Goal: Transaction & Acquisition: Purchase product/service

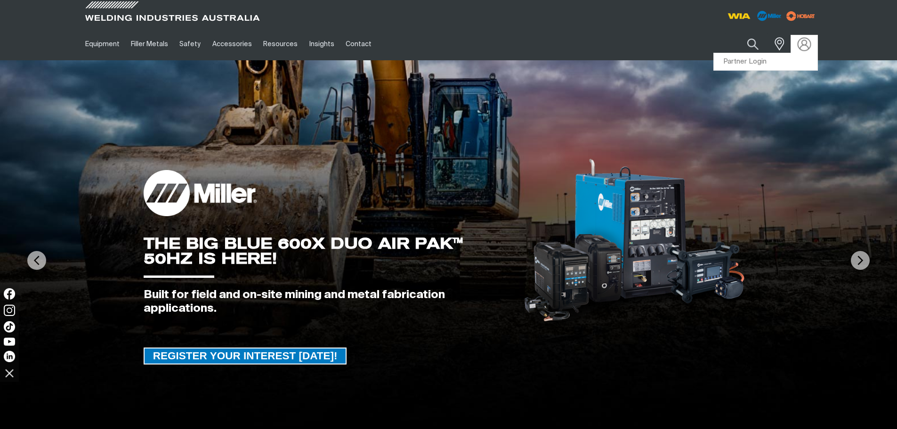
click at [807, 44] on img at bounding box center [804, 44] width 14 height 14
drag, startPoint x: 782, startPoint y: 59, endPoint x: 779, endPoint y: 63, distance: 5.1
click at [781, 59] on link "Partner Login" at bounding box center [766, 61] width 104 height 17
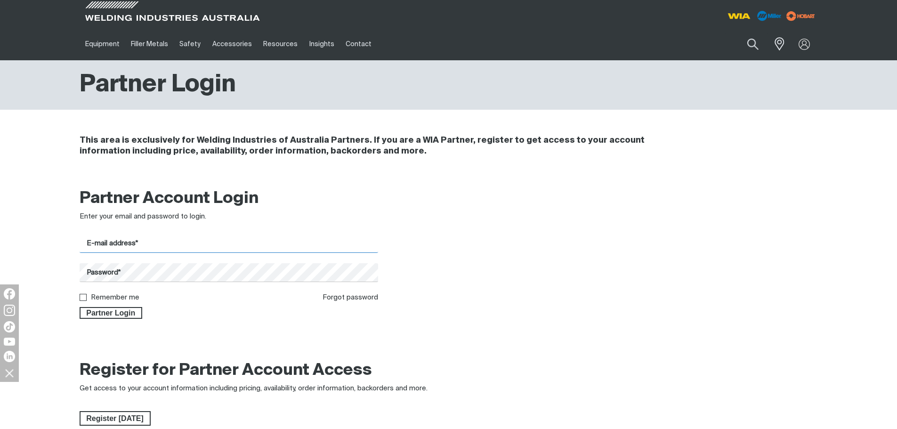
click at [121, 246] on input "E-mail address*" at bounding box center [229, 243] width 299 height 18
type input "workshop@cptemerald.com"
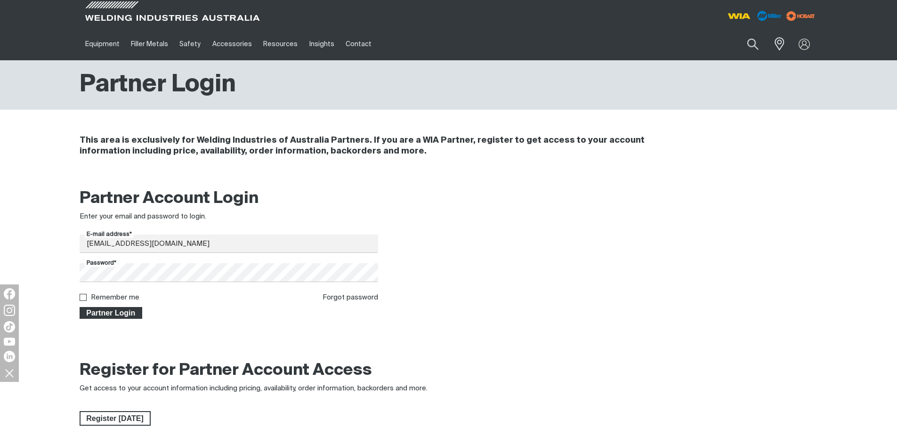
click at [115, 315] on span "Partner Login" at bounding box center [111, 313] width 61 height 12
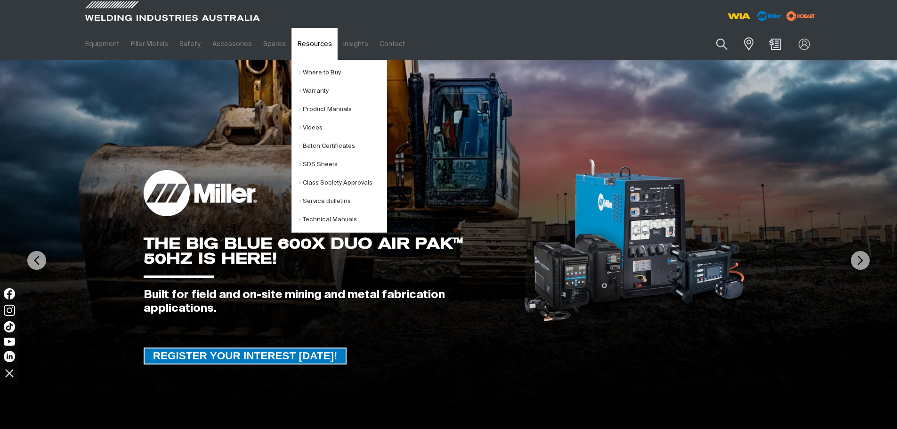
click at [308, 45] on link "Resources" at bounding box center [314, 44] width 46 height 32
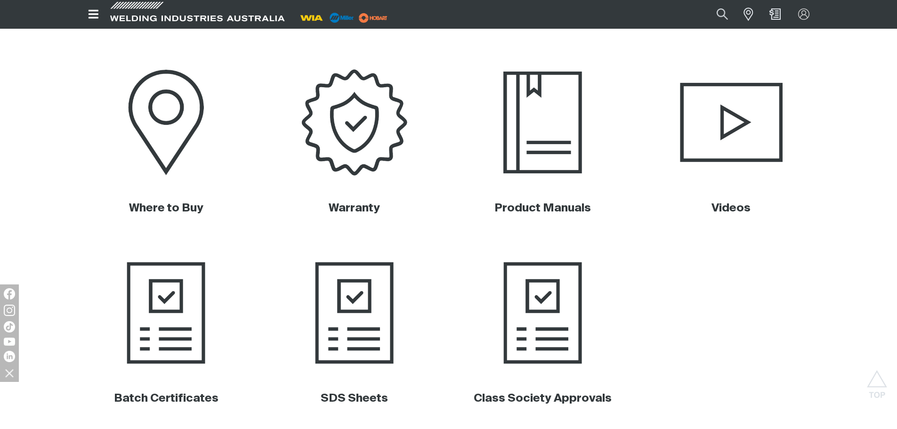
scroll to position [424, 0]
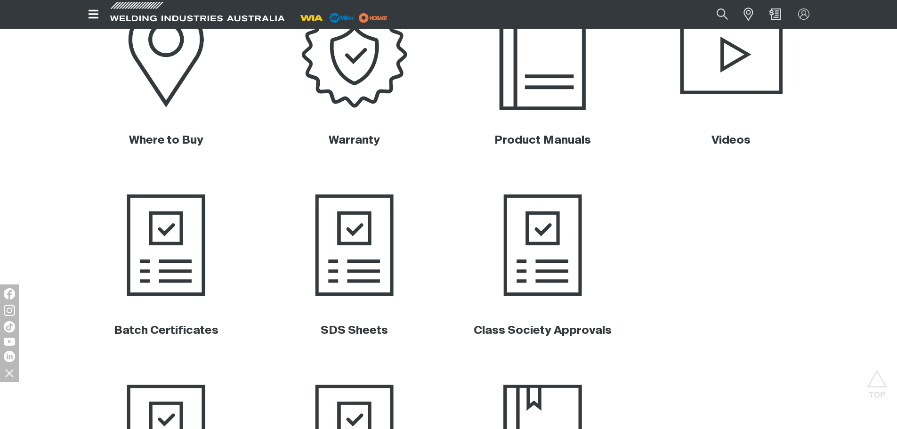
click at [521, 100] on img at bounding box center [542, 54] width 191 height 127
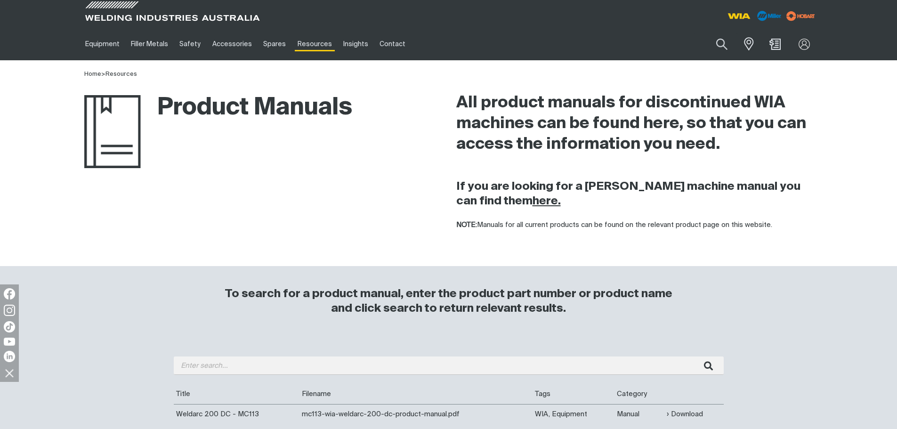
click at [532, 202] on strong "here." at bounding box center [546, 200] width 28 height 11
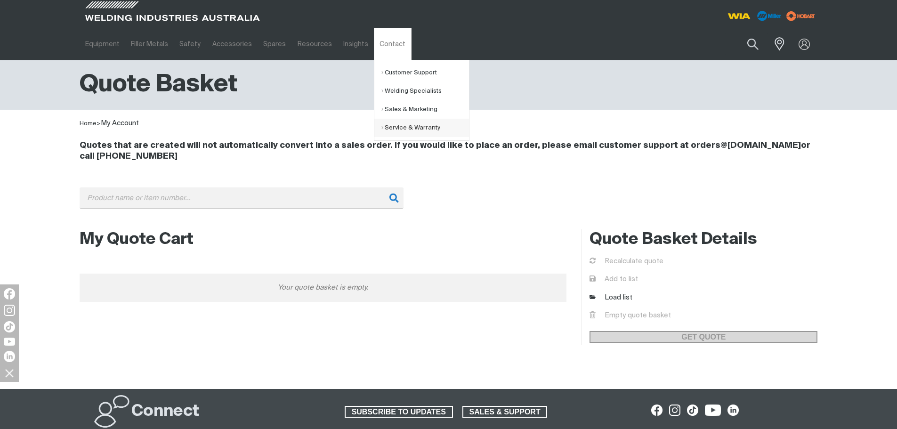
click at [398, 134] on link "Service & Warranty" at bounding box center [425, 128] width 88 height 18
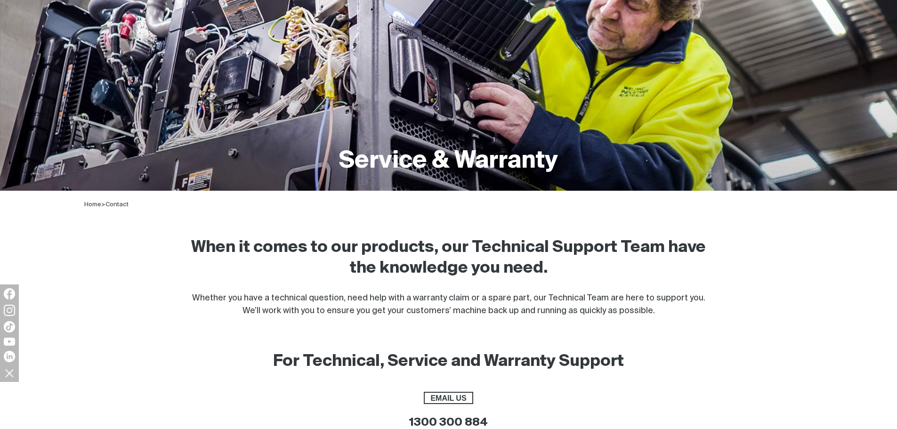
scroll to position [188, 0]
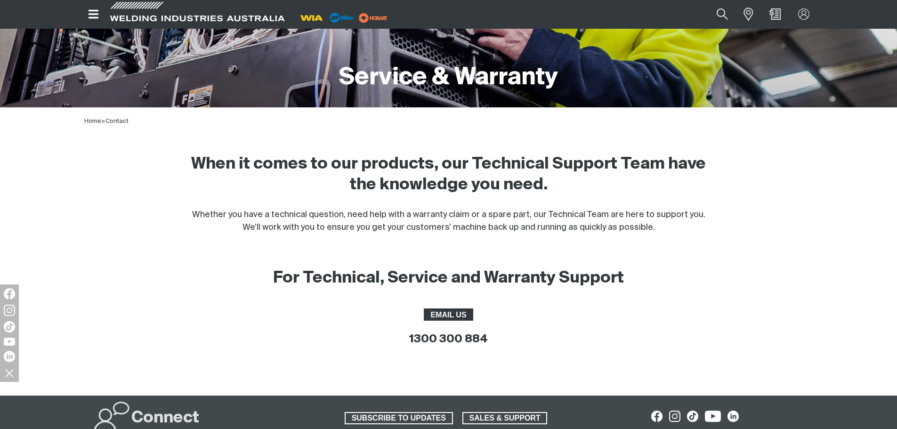
click at [451, 314] on span "EMAIL US" at bounding box center [449, 314] width 48 height 12
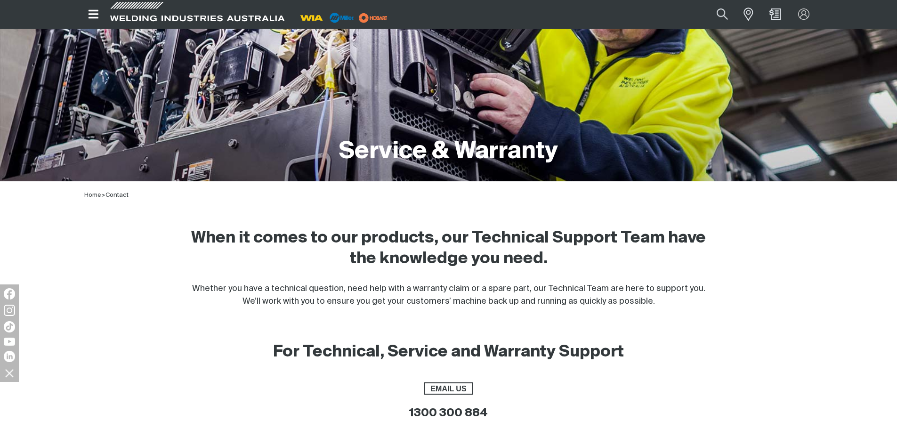
scroll to position [0, 0]
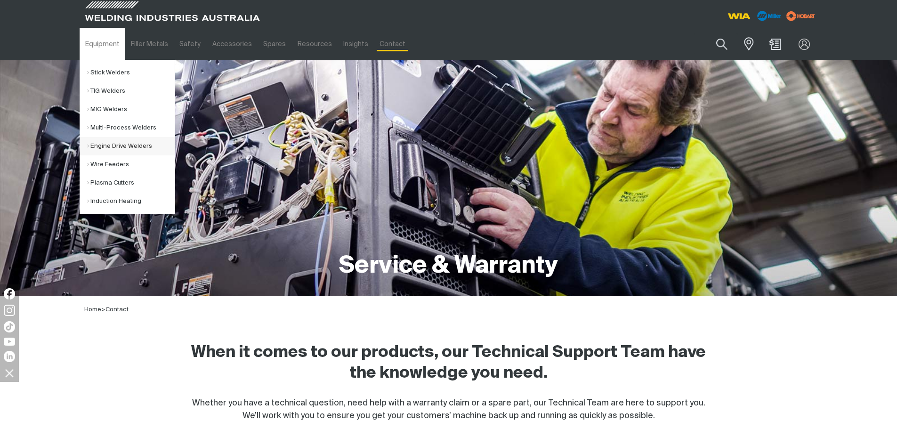
click at [118, 149] on link "Engine Drive Welders" at bounding box center [131, 146] width 88 height 18
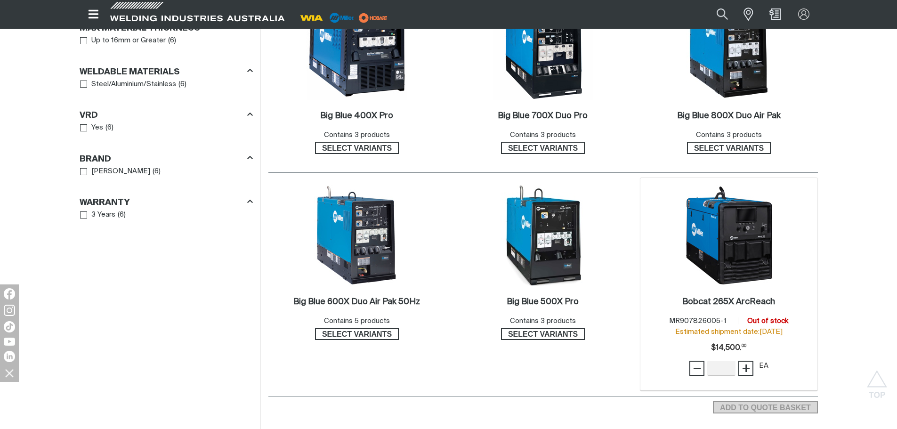
scroll to position [706, 0]
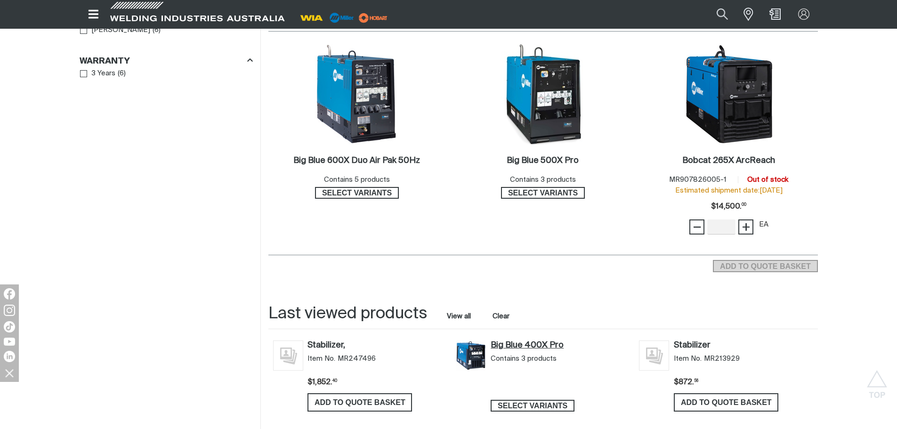
click at [540, 342] on link "Big Blue 400X Pro" at bounding box center [560, 345] width 139 height 10
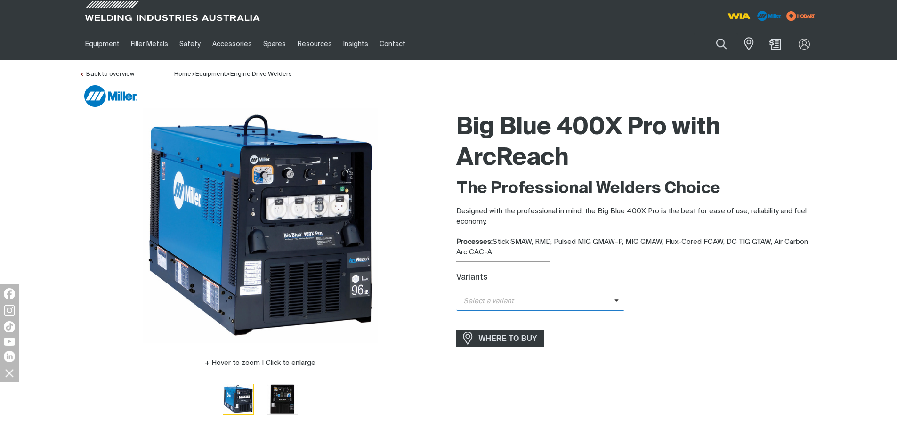
click at [583, 309] on span "Select a variant" at bounding box center [540, 301] width 169 height 18
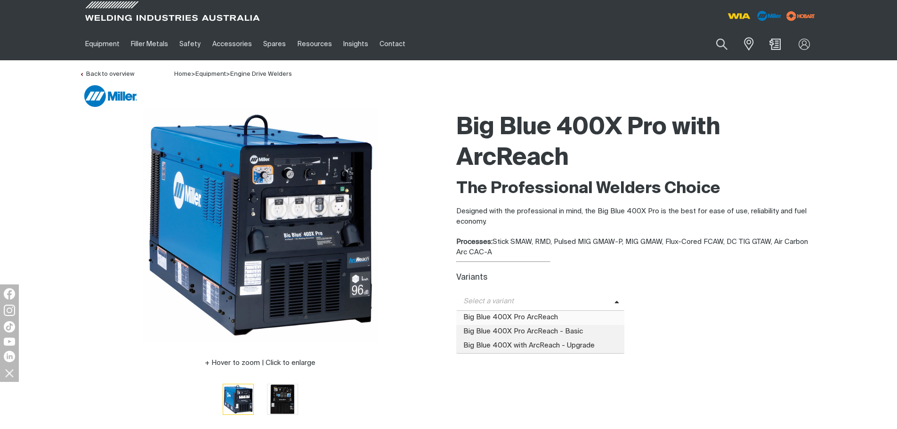
click at [582, 317] on span "Big Blue 400X Pro ArcReach" at bounding box center [540, 318] width 169 height 14
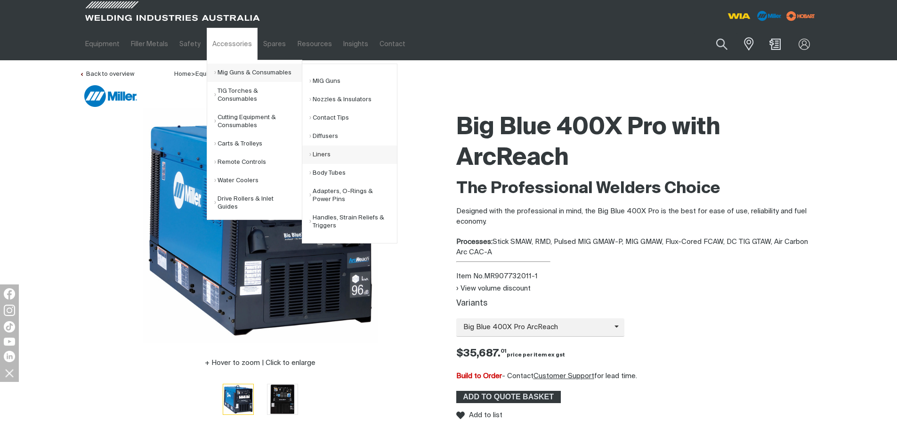
click at [325, 147] on link "Liners" at bounding box center [353, 154] width 88 height 18
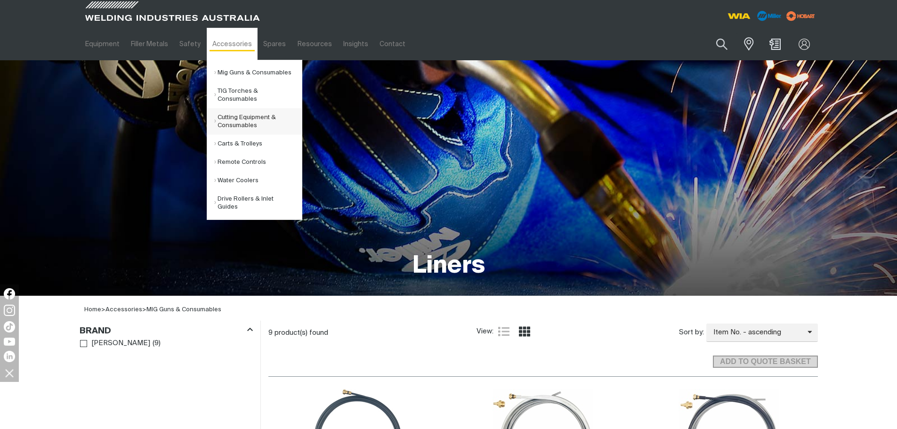
click at [258, 118] on link "Cutting Equipment & Consumables" at bounding box center [258, 121] width 88 height 26
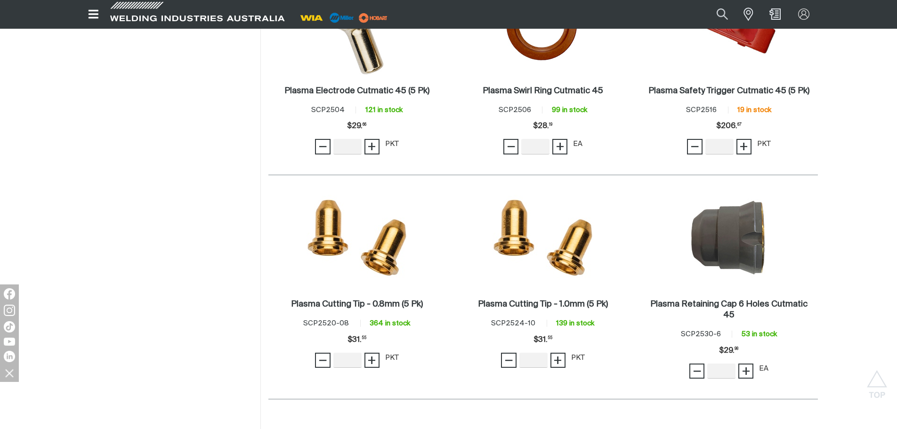
scroll to position [518, 0]
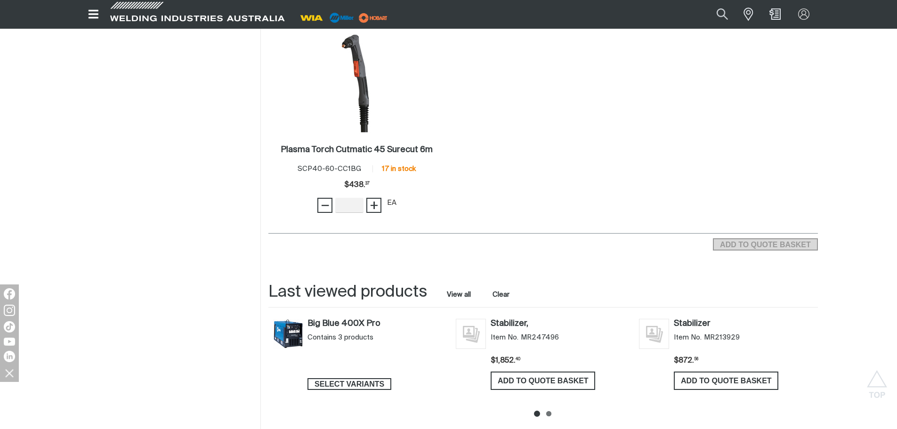
scroll to position [1130, 0]
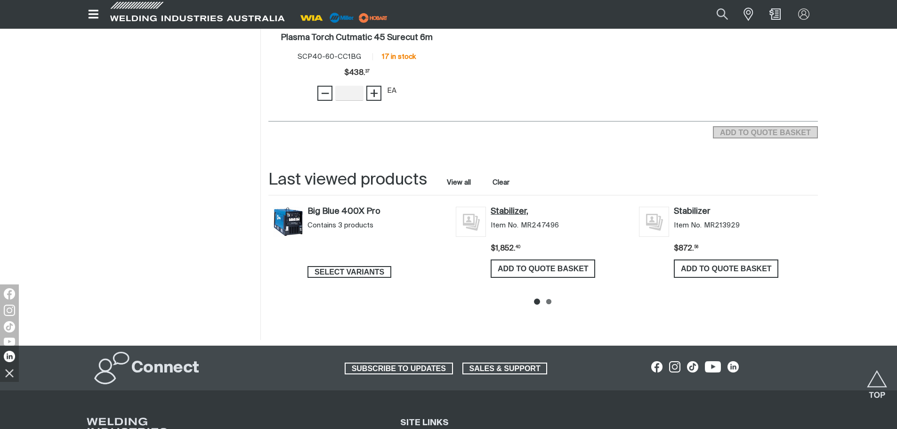
click at [510, 207] on link "Stabilizer," at bounding box center [560, 212] width 139 height 10
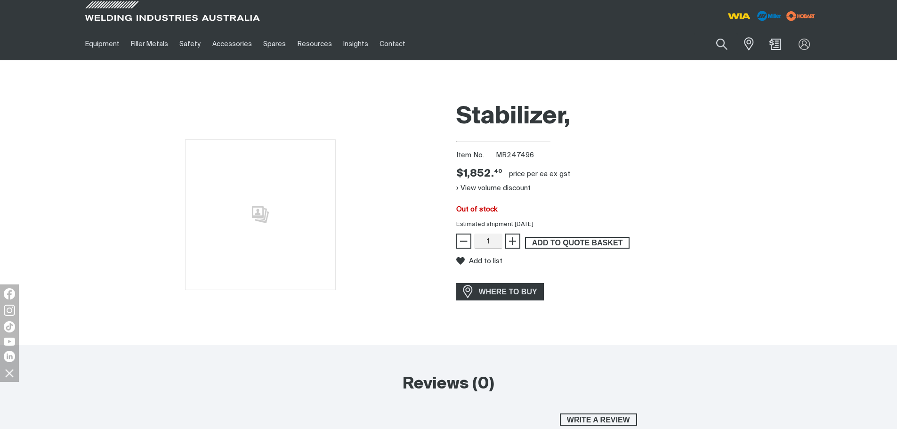
click at [573, 245] on span "ADD TO QUOTE BASKET" at bounding box center [577, 243] width 103 height 12
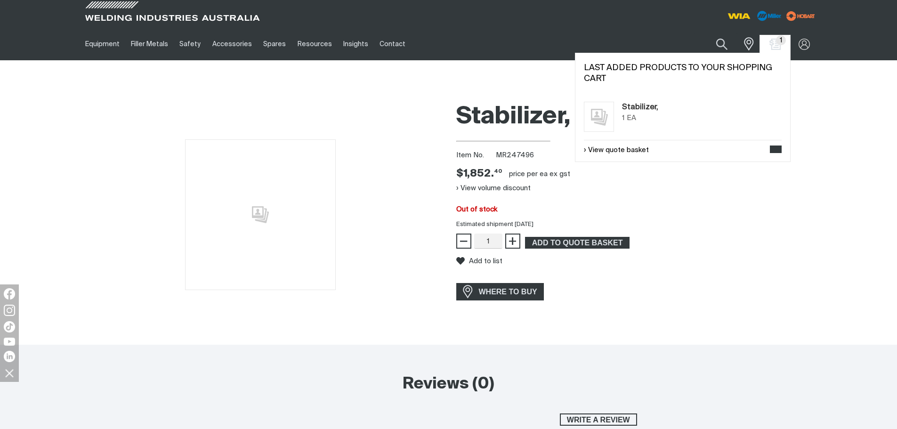
click at [779, 43] on span "1" at bounding box center [781, 40] width 10 height 10
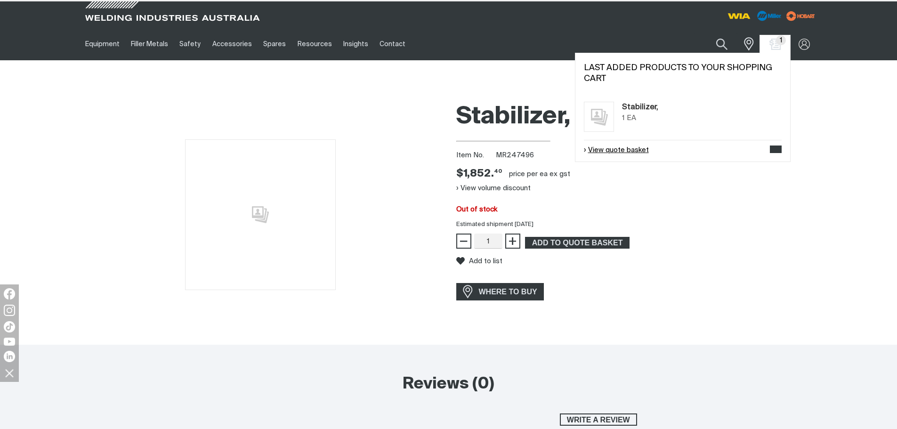
click at [610, 151] on link "View quote basket" at bounding box center [616, 150] width 65 height 11
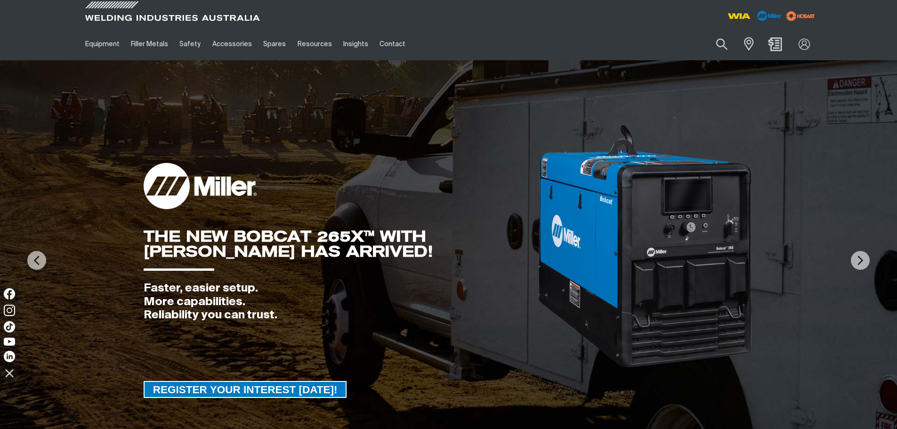
drag, startPoint x: 774, startPoint y: 42, endPoint x: 772, endPoint y: 47, distance: 5.4
click at [774, 42] on img "Shopping cart (0 product(s))" at bounding box center [775, 44] width 14 height 14
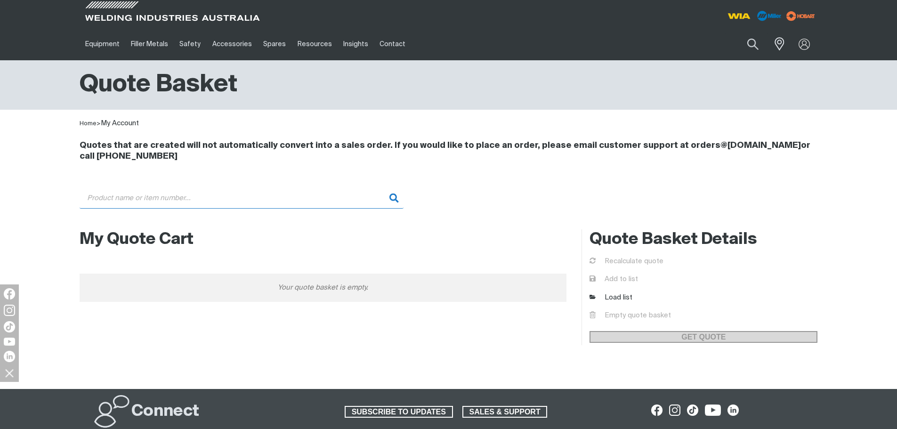
click at [181, 196] on input "Search" at bounding box center [242, 197] width 324 height 21
paste input "247496"
click at [391, 200] on input "247496" at bounding box center [242, 197] width 324 height 21
type input "247496"
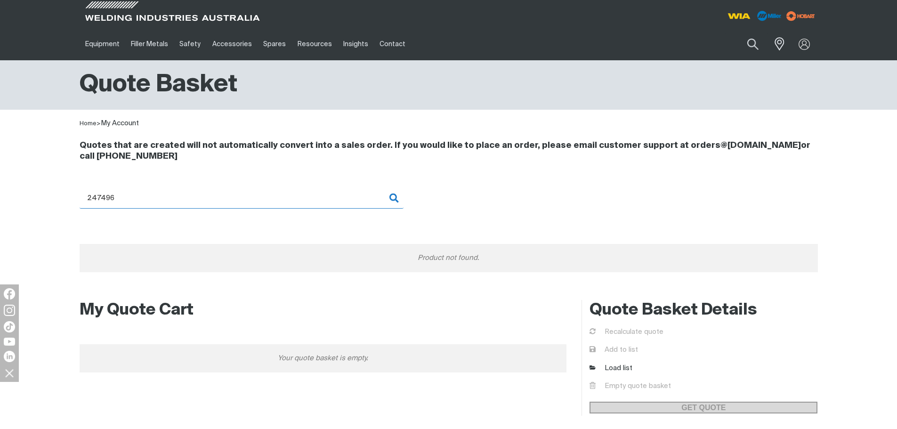
click at [267, 202] on input "247496" at bounding box center [242, 197] width 324 height 21
drag, startPoint x: 132, startPoint y: 196, endPoint x: 53, endPoint y: 199, distance: 79.1
click at [58, 196] on div "Quotes that are created will not automatically convert into a sales order. If y…" at bounding box center [448, 211] width 897 height 164
type input "247496"
click at [393, 199] on input "247496" at bounding box center [242, 197] width 324 height 21
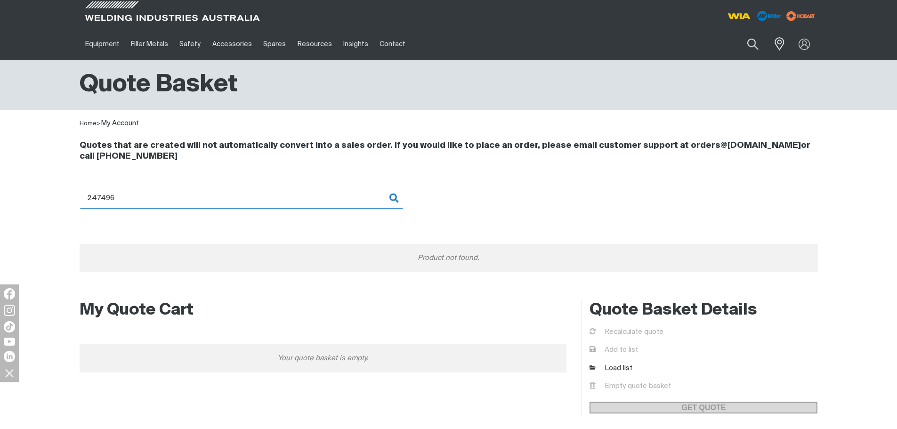
click at [341, 194] on input "247496" at bounding box center [242, 197] width 324 height 21
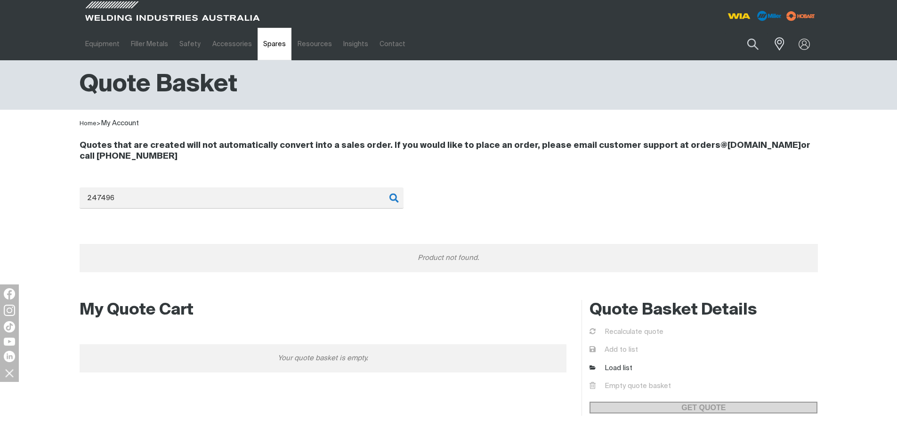
click at [264, 50] on link "Spares" at bounding box center [275, 44] width 34 height 32
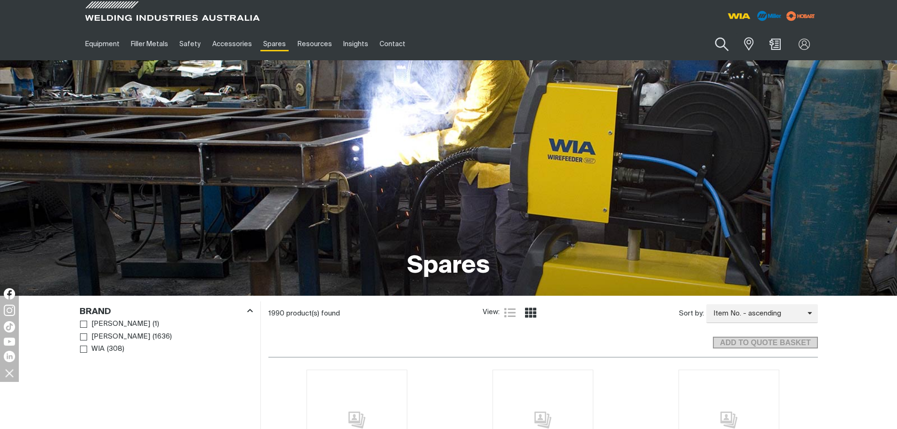
click at [726, 44] on button "Search products" at bounding box center [722, 44] width 38 height 27
click at [619, 35] on input "Search" at bounding box center [664, 43] width 145 height 21
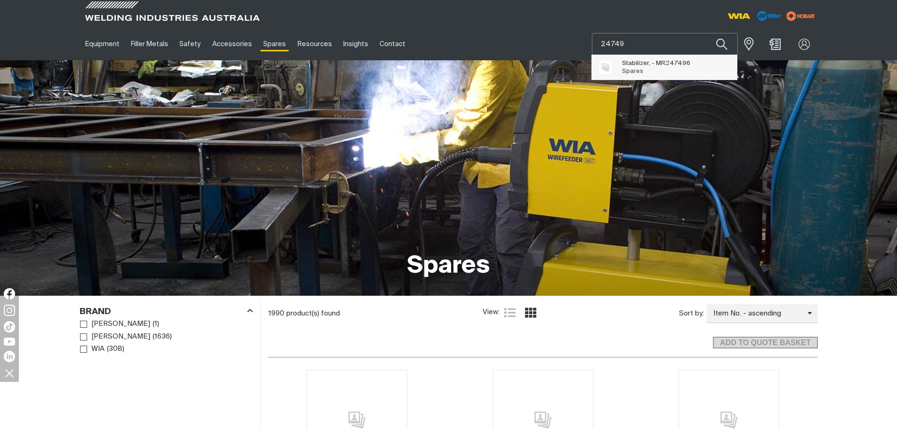
type input "24749"
click at [666, 69] on span "Stabilizer, - MR 24749 6 Spares" at bounding box center [656, 67] width 68 height 19
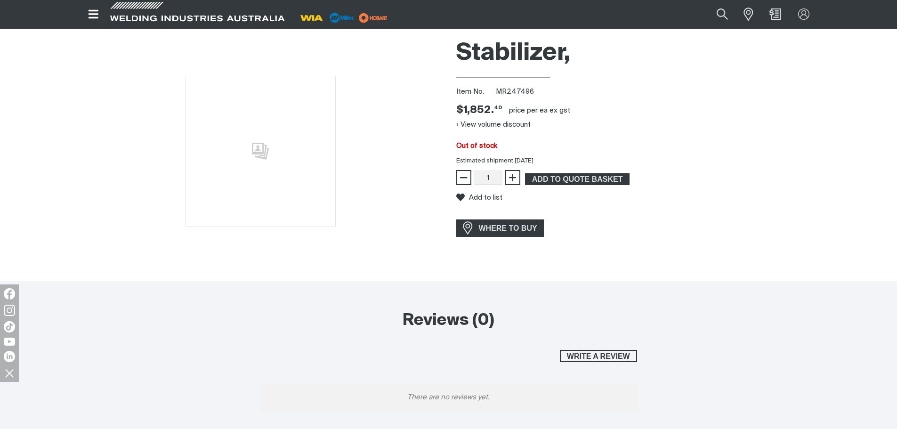
scroll to position [47, 0]
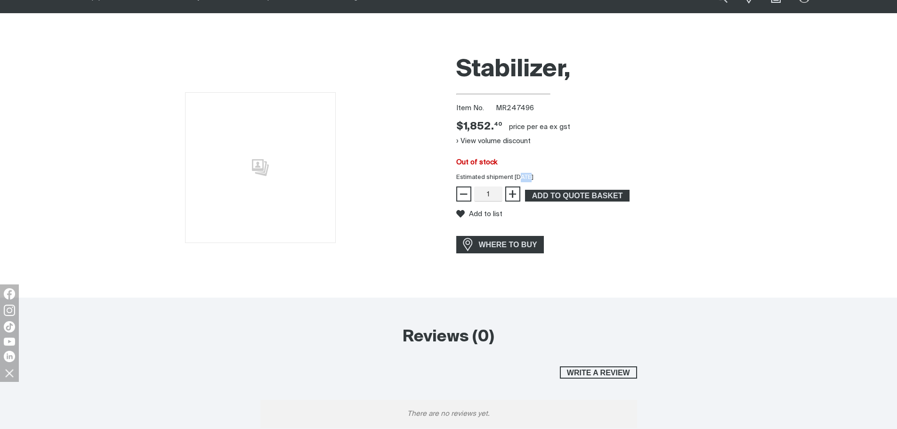
drag, startPoint x: 529, startPoint y: 178, endPoint x: 521, endPoint y: 177, distance: 7.6
click at [521, 177] on div "Estimated shipment [DATE]" at bounding box center [637, 177] width 377 height 9
click at [653, 252] on div "WHERE TO BUY" at bounding box center [637, 244] width 362 height 17
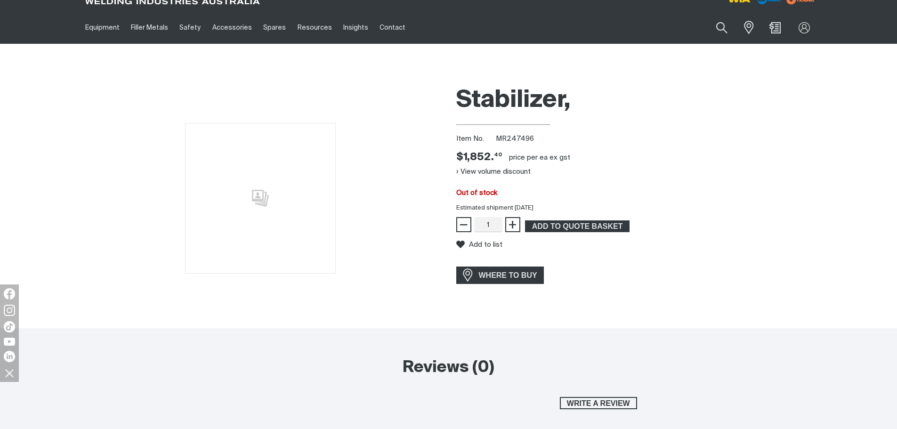
scroll to position [0, 0]
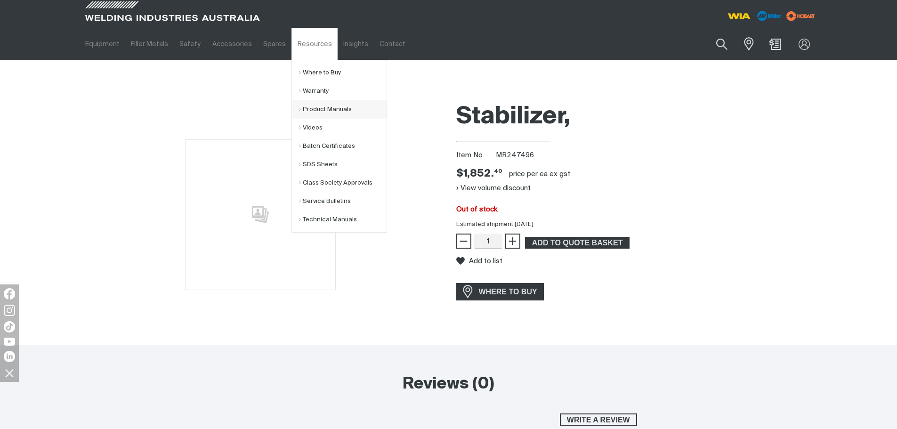
click at [316, 105] on link "Product Manuals" at bounding box center [343, 109] width 88 height 18
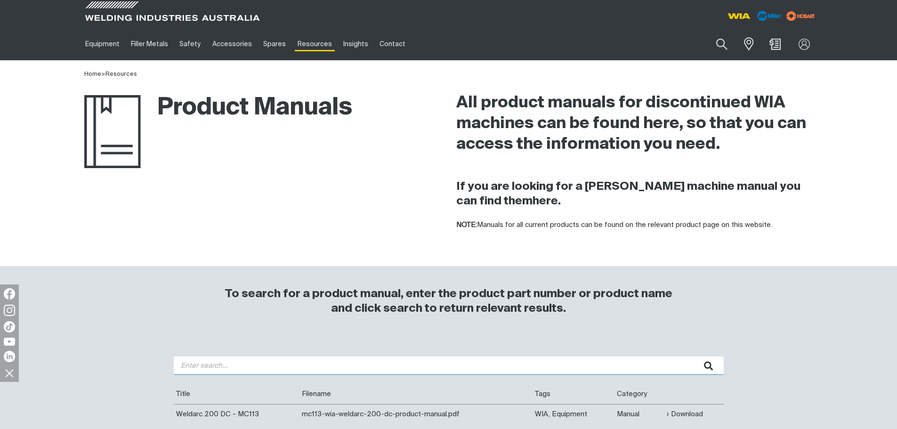
click at [329, 364] on input "search" at bounding box center [449, 365] width 550 height 18
type input "mc050211e"
click at [694, 356] on button "submit" at bounding box center [709, 365] width 30 height 18
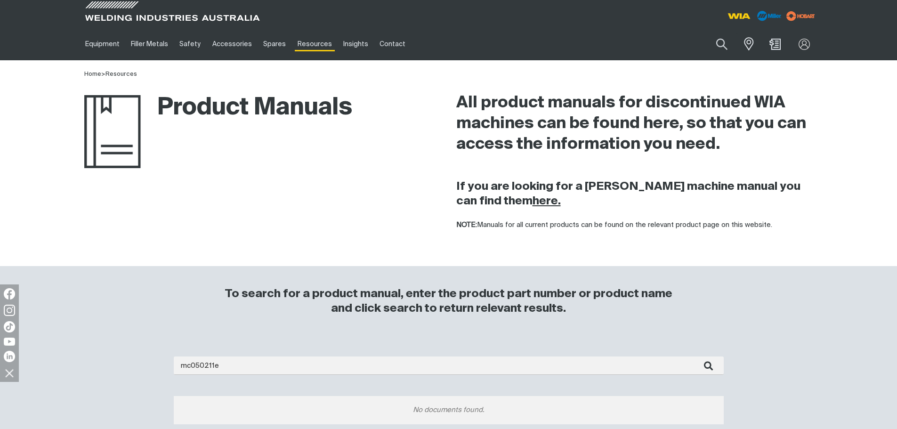
click at [532, 205] on strong "here." at bounding box center [546, 200] width 28 height 11
